Goal: Task Accomplishment & Management: Manage account settings

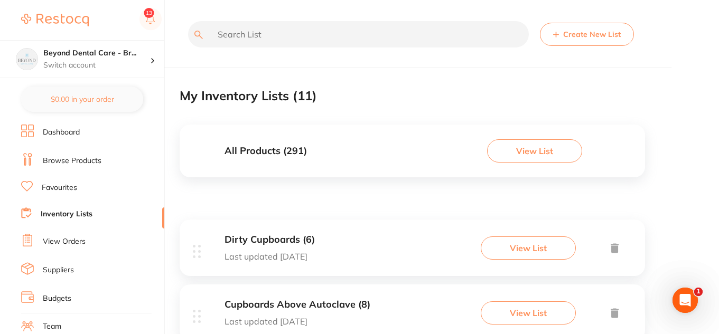
click at [535, 143] on button "View List" at bounding box center [534, 150] width 95 height 23
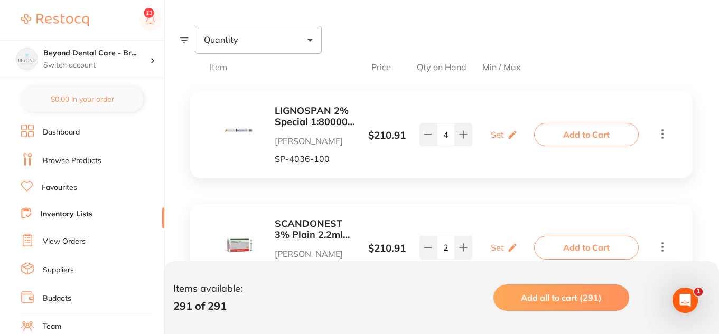
scroll to position [158, 0]
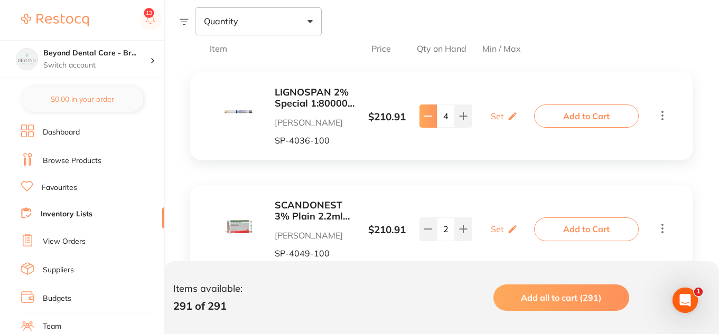
click at [427, 119] on icon at bounding box center [427, 116] width 8 height 8
type input "3"
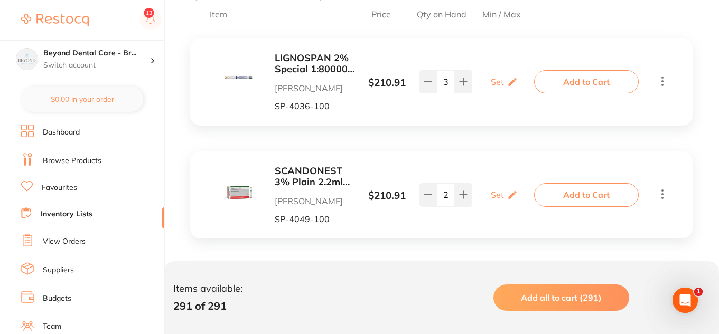
scroll to position [211, 0]
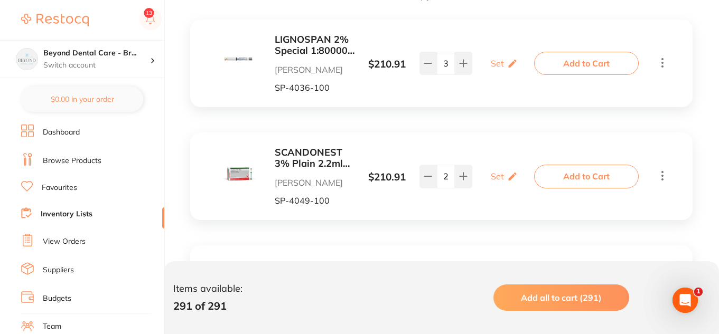
click at [303, 150] on b "SCANDONEST 3% Plain 2.2ml 2xBox 50 Light Green label" at bounding box center [314, 158] width 79 height 22
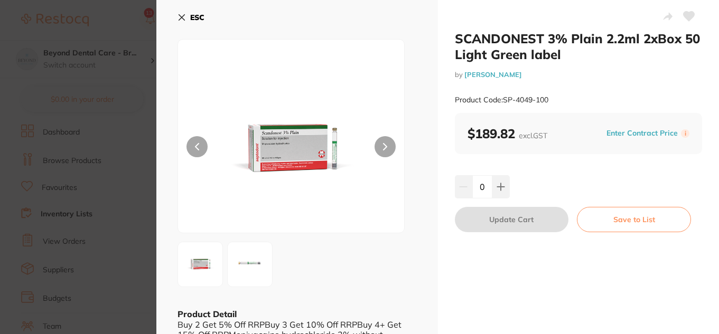
click at [383, 145] on icon at bounding box center [385, 146] width 4 height 7
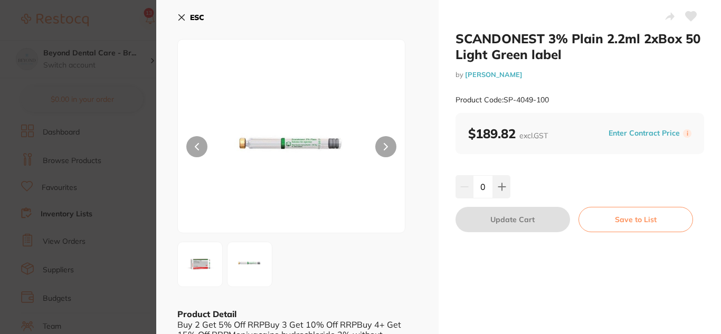
click at [200, 149] on button at bounding box center [196, 146] width 21 height 21
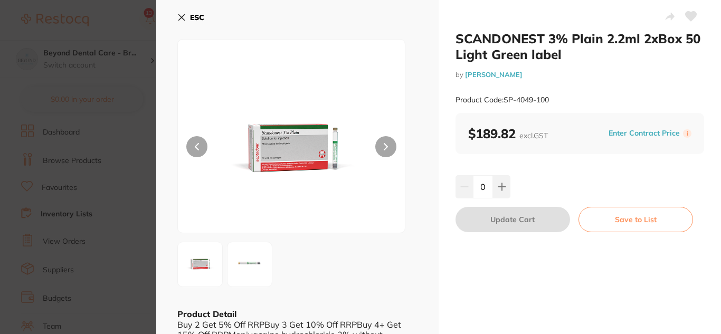
click at [180, 9] on button "ESC" at bounding box center [190, 17] width 27 height 18
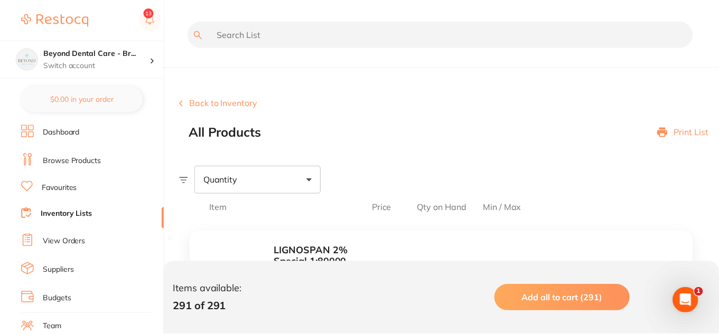
scroll to position [211, 0]
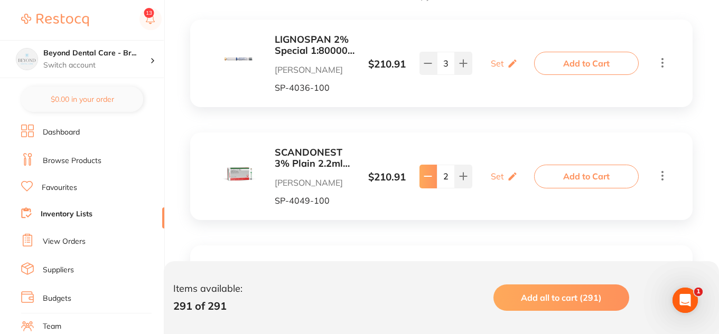
click at [424, 176] on icon at bounding box center [427, 176] width 7 height 0
type input "1"
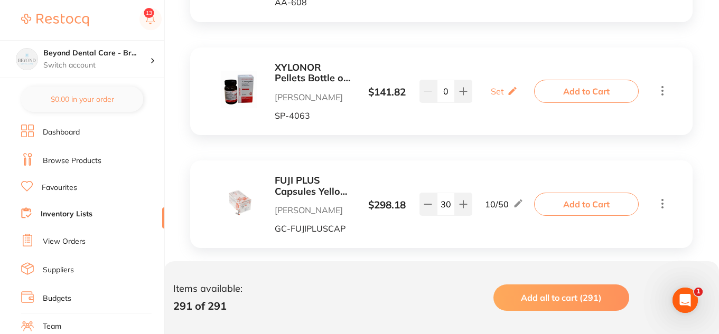
scroll to position [634, 0]
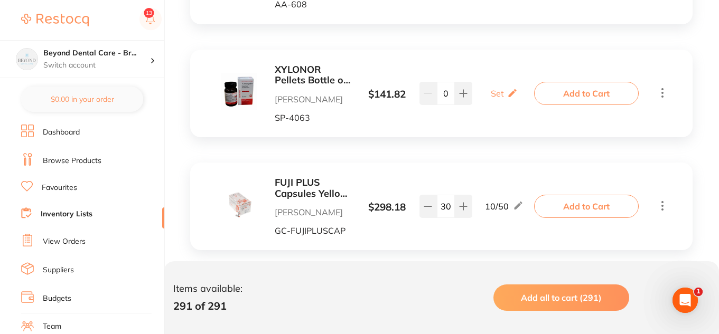
click at [661, 92] on icon at bounding box center [662, 92] width 13 height 13
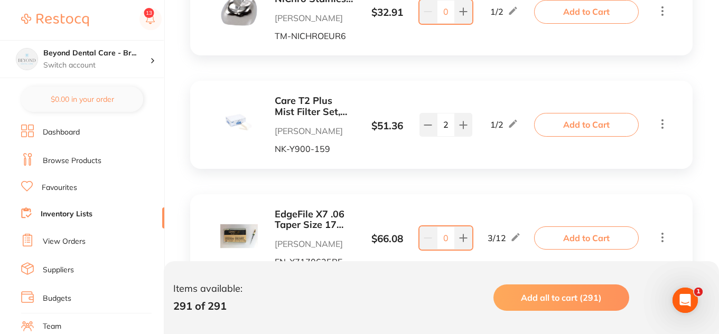
scroll to position [4013, 0]
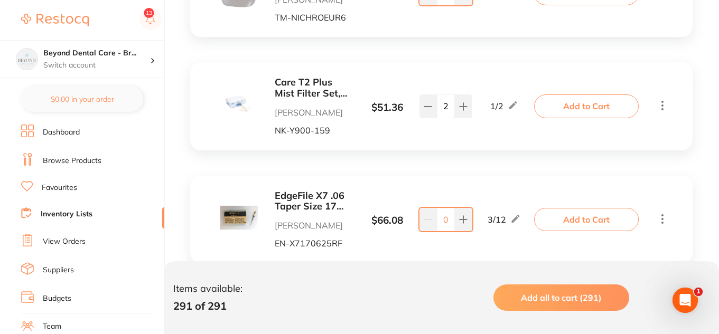
click at [301, 82] on b "Care T2 Plus Mist Filter Set, Pack of 12" at bounding box center [314, 88] width 79 height 22
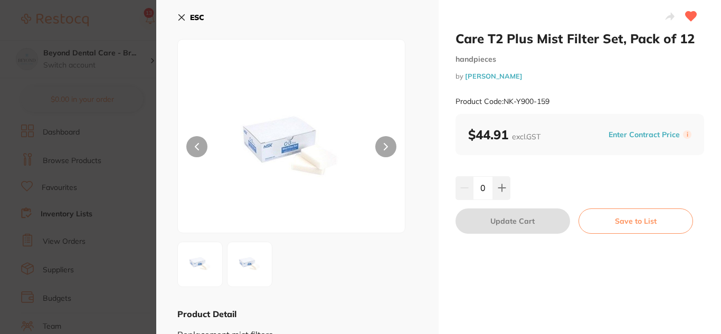
click at [391, 147] on button at bounding box center [385, 146] width 21 height 21
click at [385, 146] on icon at bounding box center [385, 147] width 3 height 6
click at [181, 17] on icon at bounding box center [182, 18] width 6 height 6
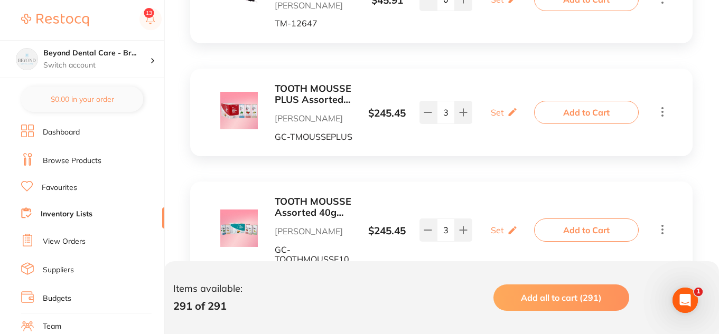
scroll to position [5702, 0]
click at [423, 111] on icon at bounding box center [427, 113] width 8 height 8
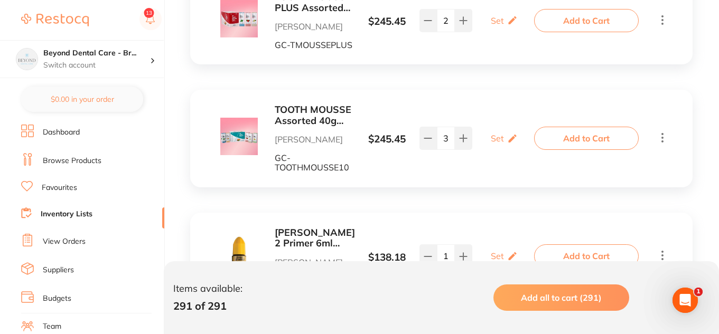
scroll to position [5808, 0]
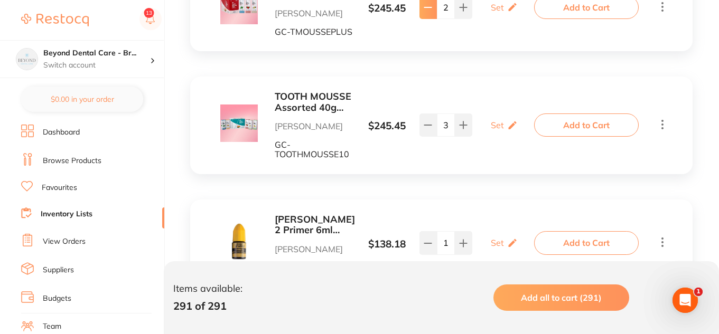
click at [431, 12] on button at bounding box center [427, 7] width 17 height 23
type input "1"
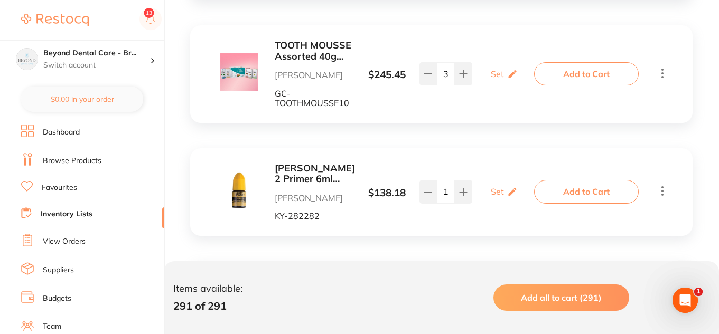
scroll to position [5861, 0]
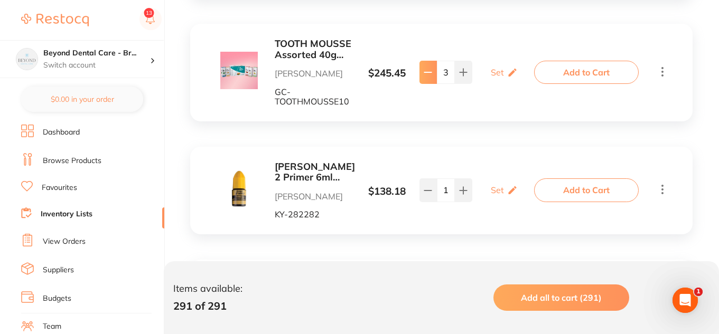
click at [430, 76] on icon at bounding box center [427, 72] width 8 height 8
type input "1"
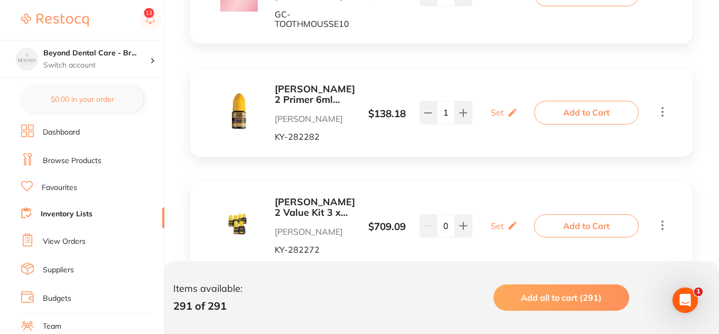
scroll to position [5966, 0]
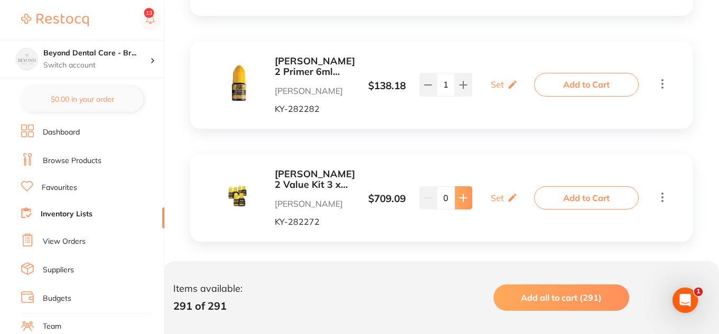
click at [464, 200] on icon at bounding box center [463, 198] width 8 height 8
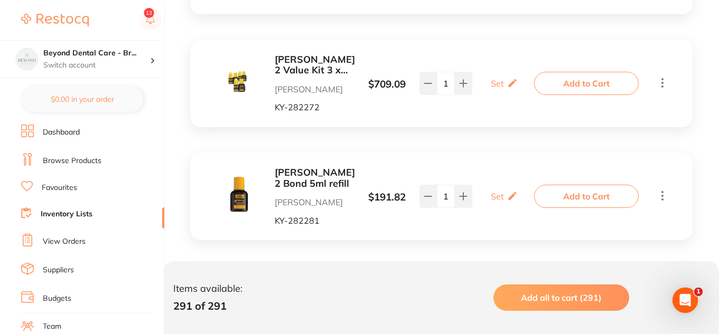
scroll to position [6072, 0]
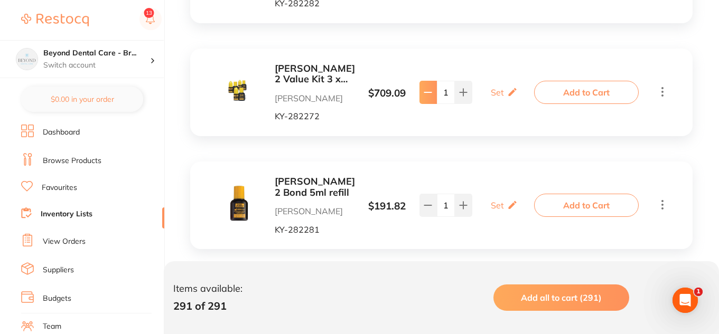
click at [430, 88] on icon at bounding box center [427, 92] width 8 height 8
type input "0"
click at [459, 205] on icon at bounding box center [462, 205] width 7 height 7
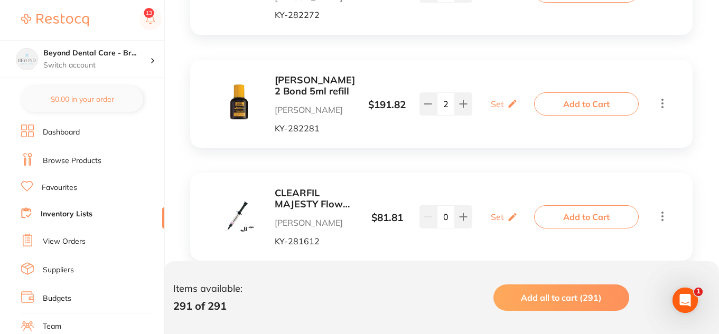
scroll to position [6177, 0]
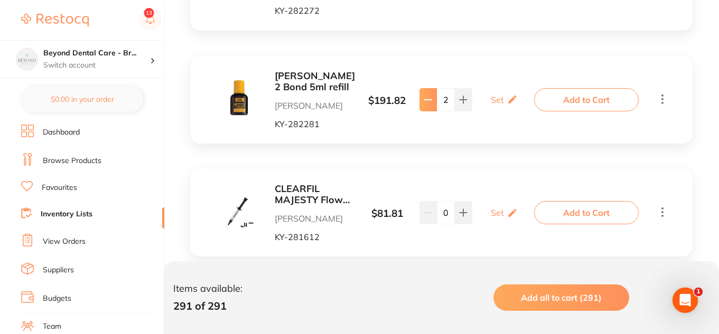
click at [433, 98] on button at bounding box center [427, 99] width 17 height 23
type input "1"
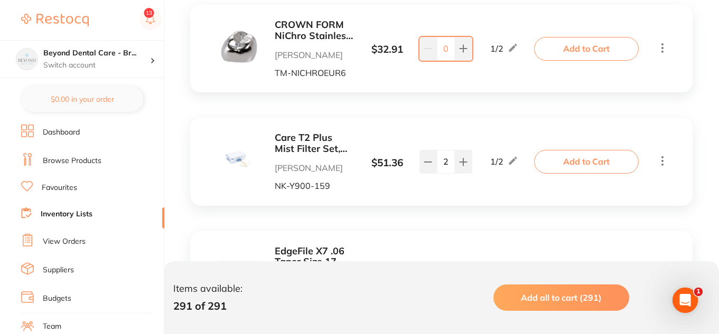
scroll to position [3960, 0]
